Goal: Information Seeking & Learning: Understand process/instructions

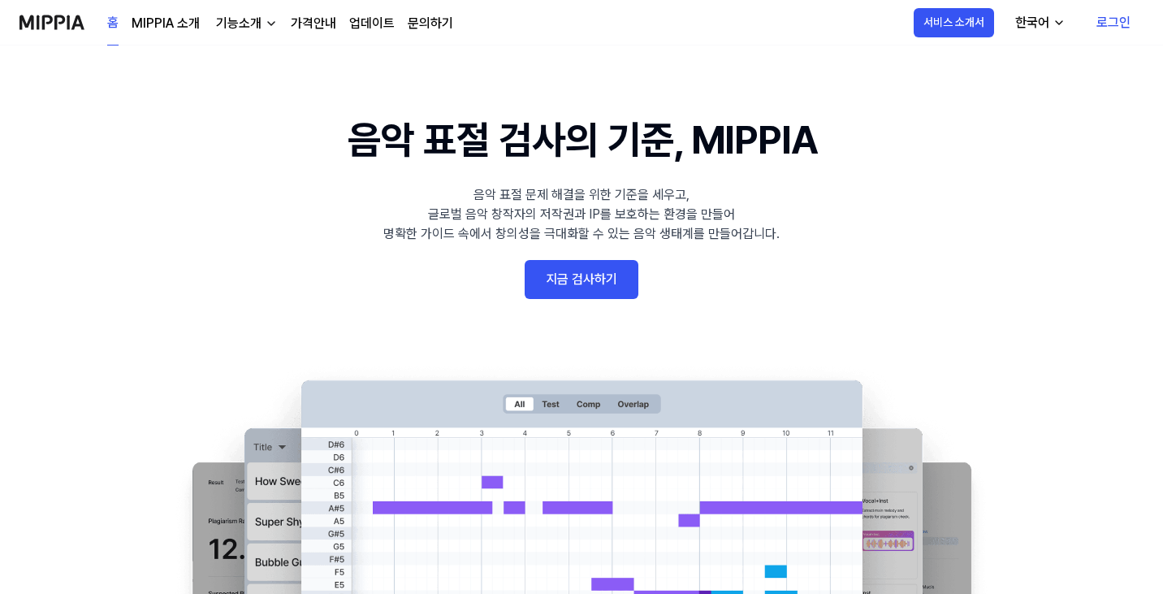
click at [181, 22] on link "MIPPIA 소개" at bounding box center [166, 23] width 68 height 19
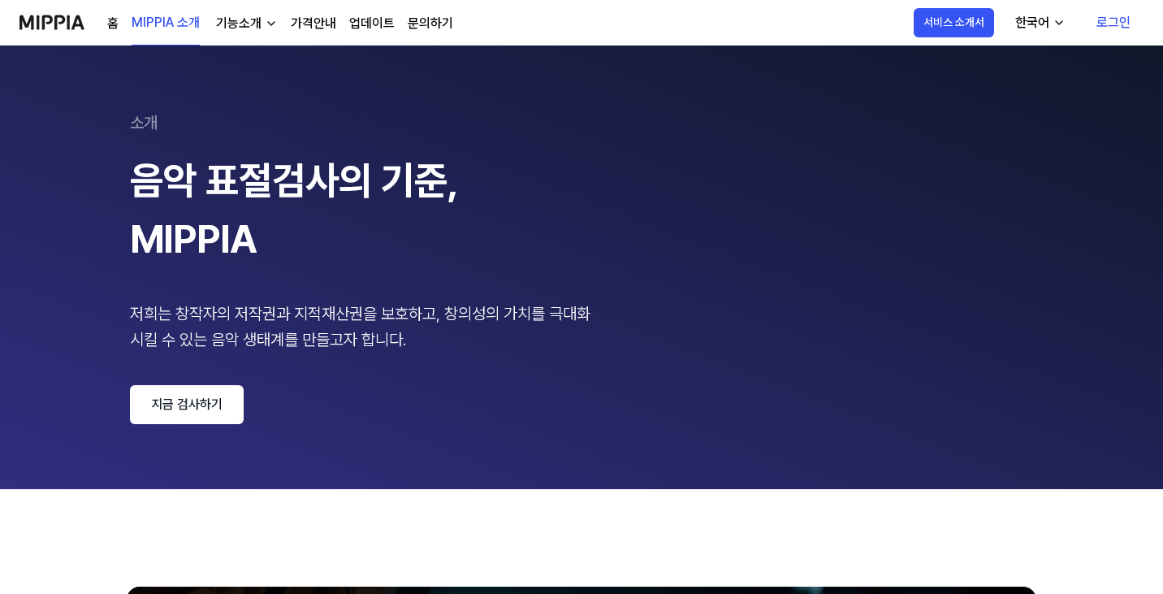
click at [246, 29] on div "기능소개" at bounding box center [239, 23] width 52 height 19
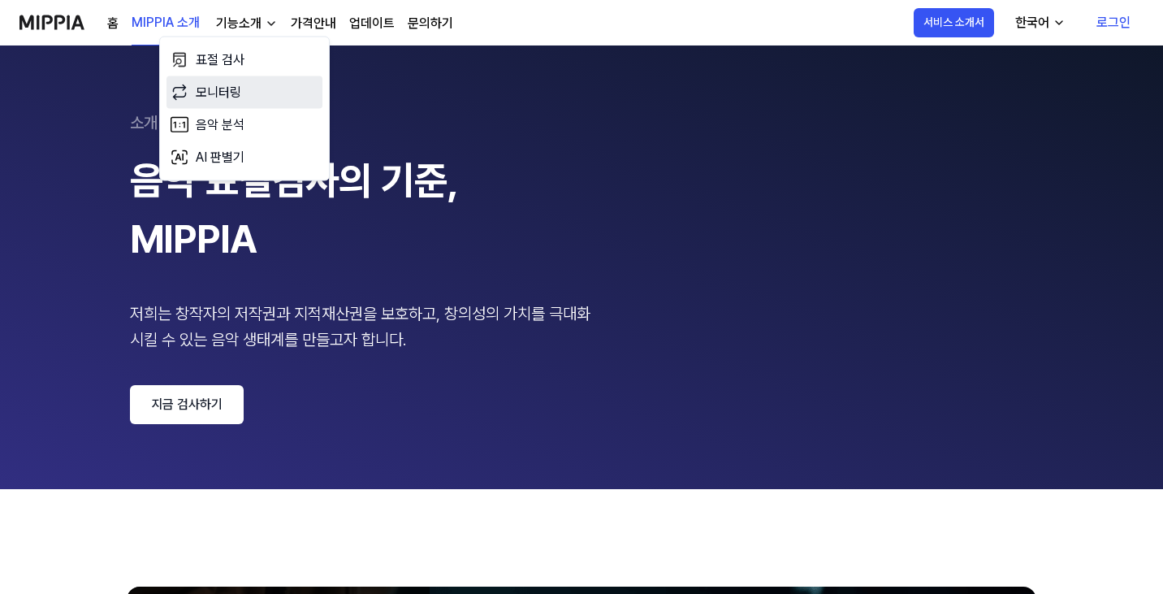
click at [251, 85] on link "모니터링" at bounding box center [245, 92] width 156 height 32
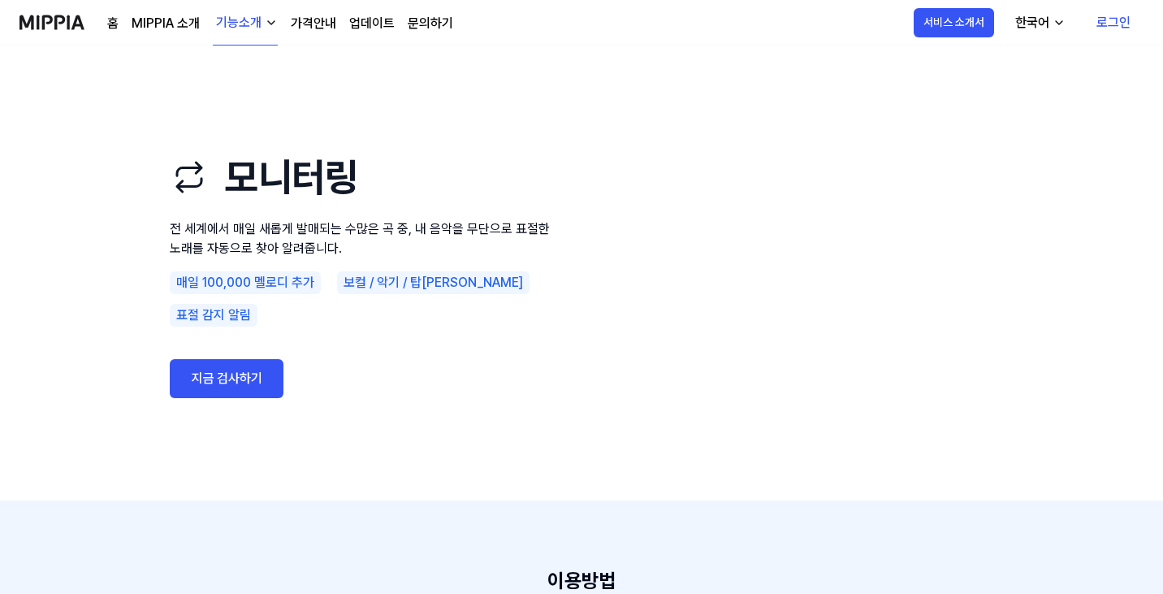
click at [254, 25] on div "기능소개" at bounding box center [239, 22] width 52 height 19
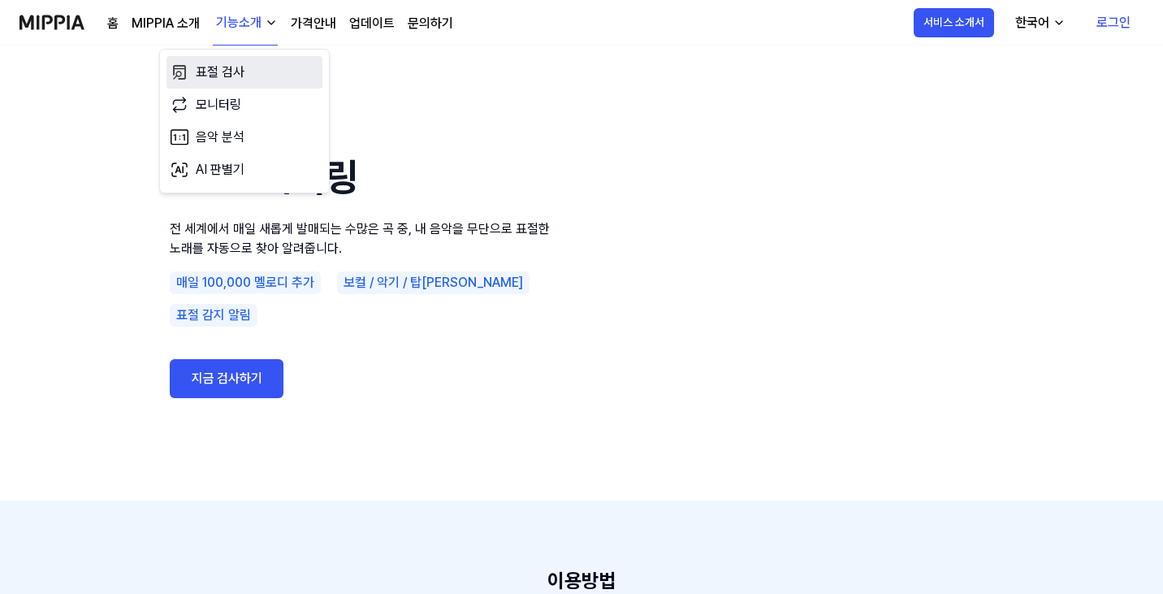
click at [244, 69] on link "표절 검사" at bounding box center [245, 72] width 156 height 32
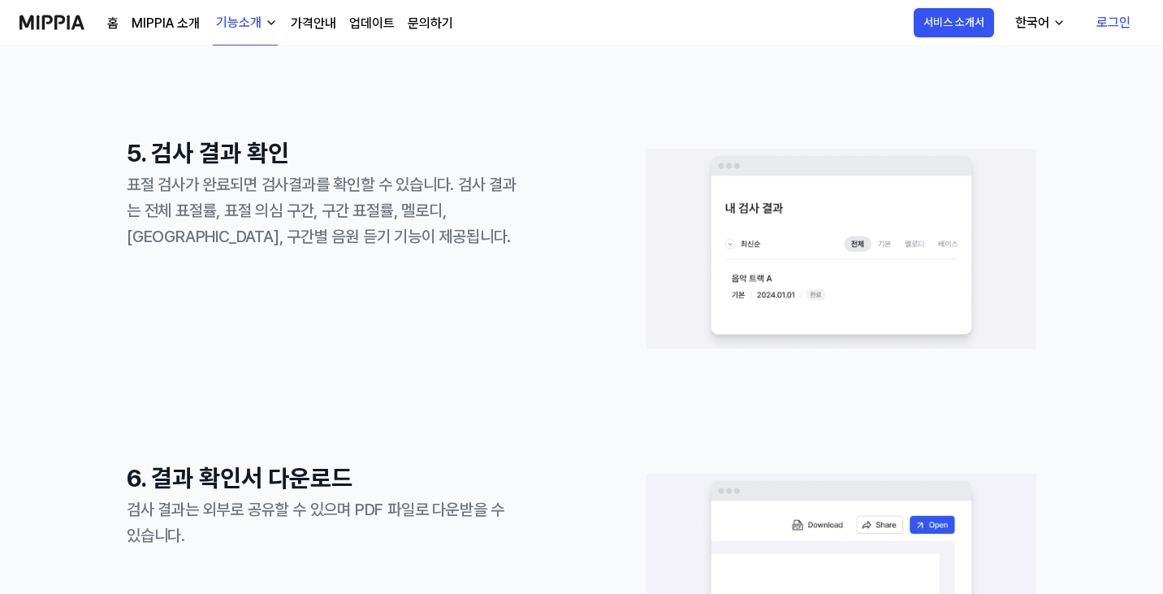
scroll to position [1706, 0]
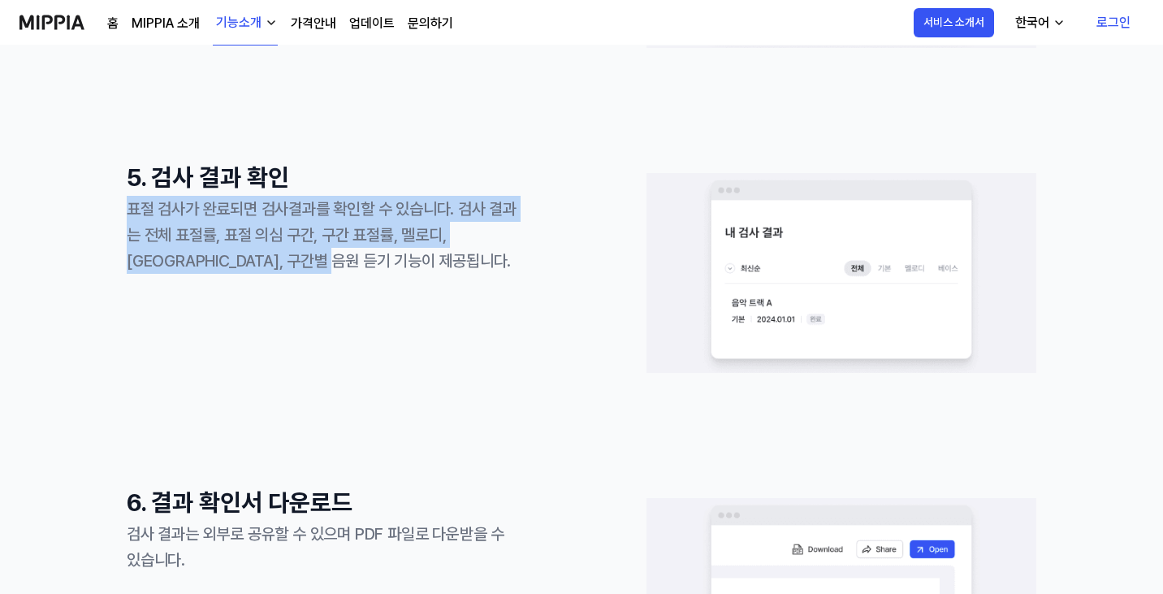
drag, startPoint x: 350, startPoint y: 250, endPoint x: 318, endPoint y: 167, distance: 89.0
click at [318, 167] on div "5. 검사 결과 확인 표절 검사가 완료되면 검사결과를 확인할 수 있습니다. 검사 결과는 전체 표절률, 표절 의심 구간, 구간 표절률, 멜로디,…" at bounding box center [322, 216] width 390 height 115
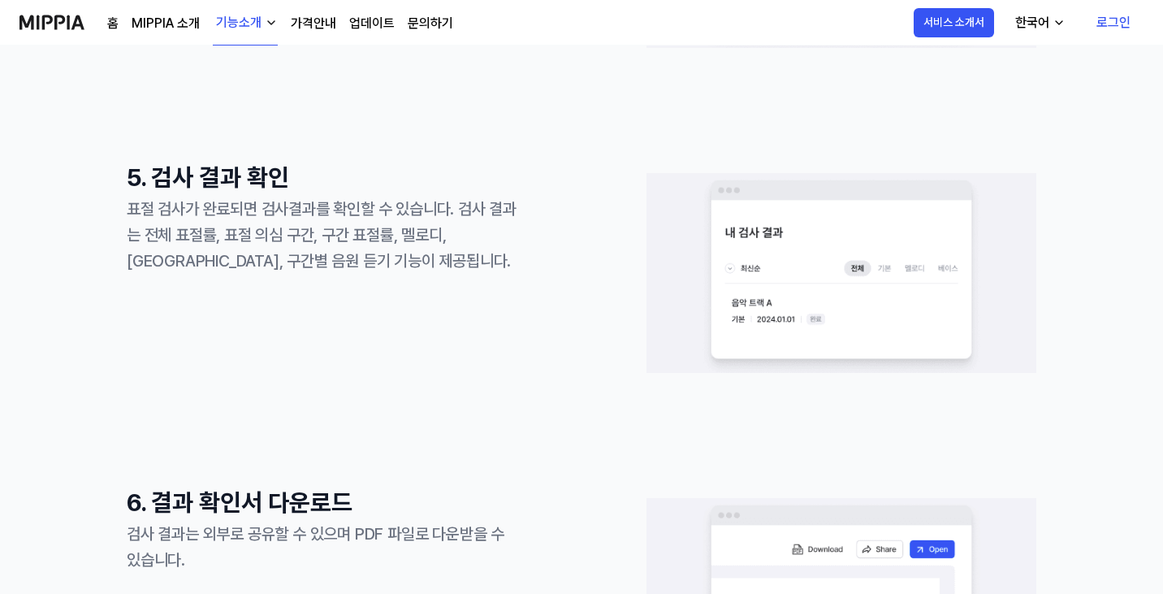
click at [368, 272] on div "표절 검사가 완료되면 검사결과를 확인할 수 있습니다. 검사 결과는 전체 표절률, 표절 의심 구간, 구간 표절률, 멜로디, [GEOGRAPHIC…" at bounding box center [322, 235] width 390 height 78
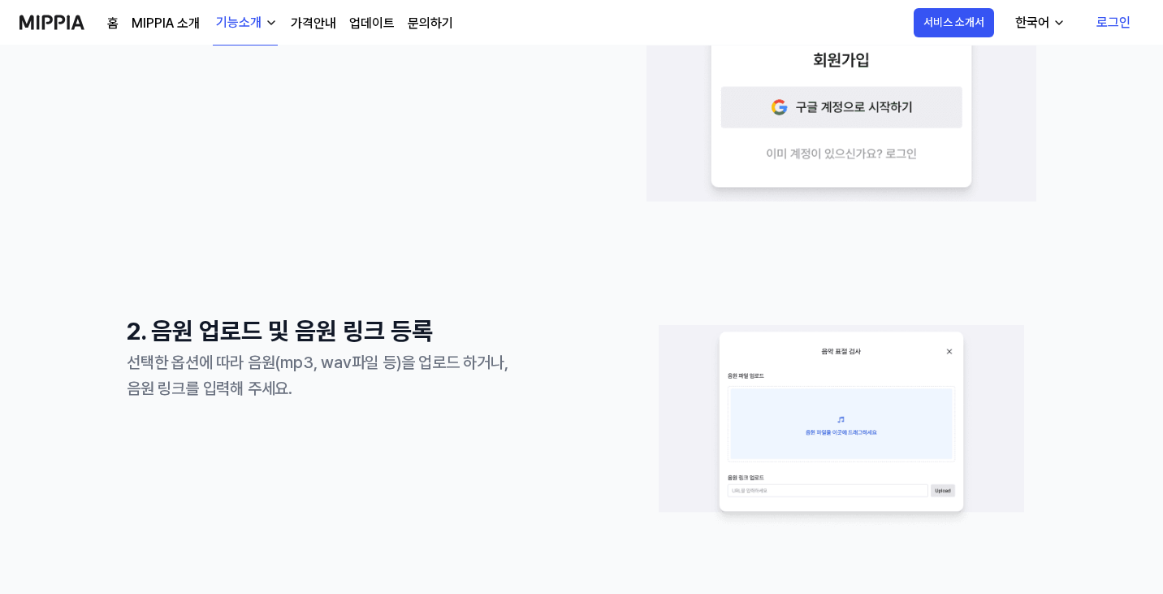
scroll to position [487, 0]
